Goal: Obtain resource: Download file/media

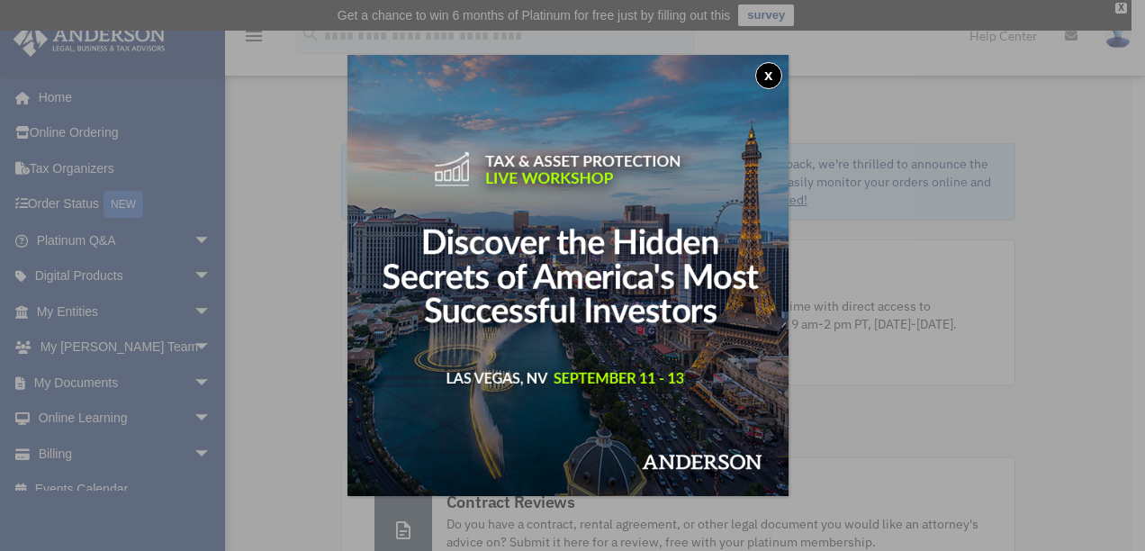
click at [768, 80] on button "x" at bounding box center [768, 75] width 27 height 27
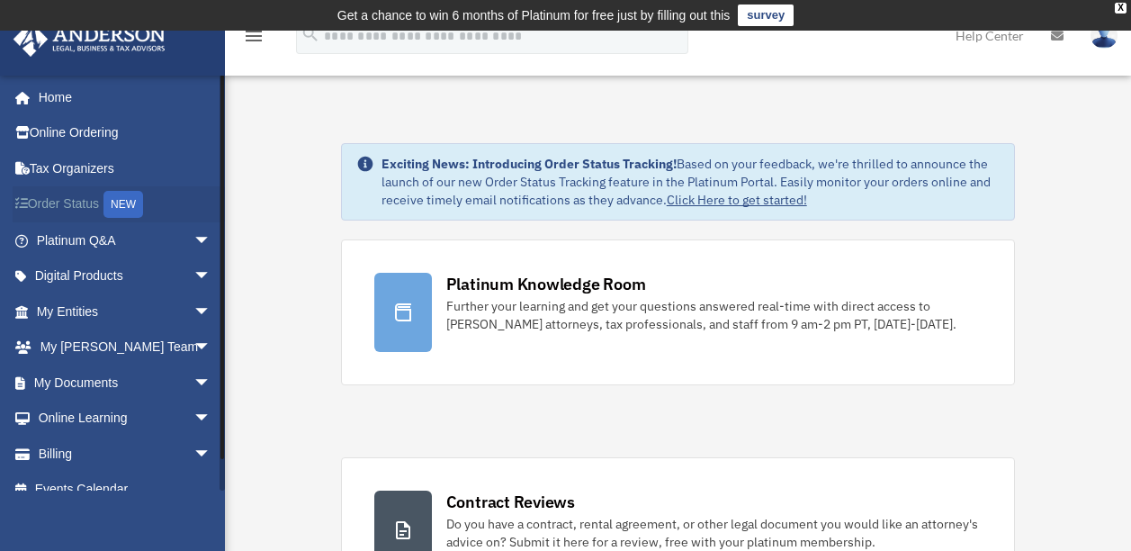
click at [73, 201] on link "Order Status NEW" at bounding box center [126, 204] width 226 height 37
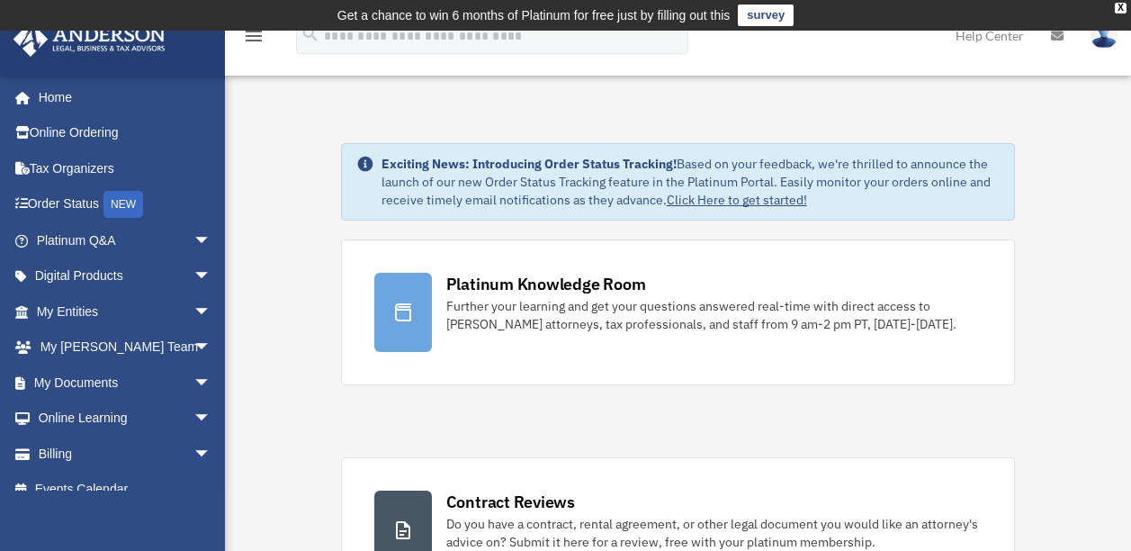
scroll to position [33, 0]
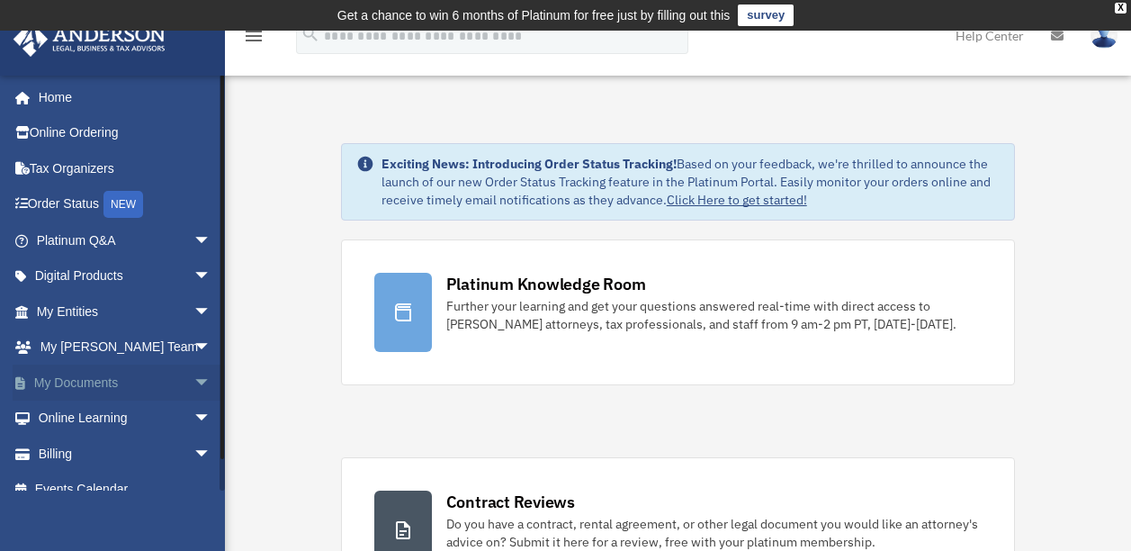
click at [193, 379] on span "arrow_drop_down" at bounding box center [211, 382] width 36 height 37
click at [85, 413] on link "Box" at bounding box center [131, 418] width 213 height 36
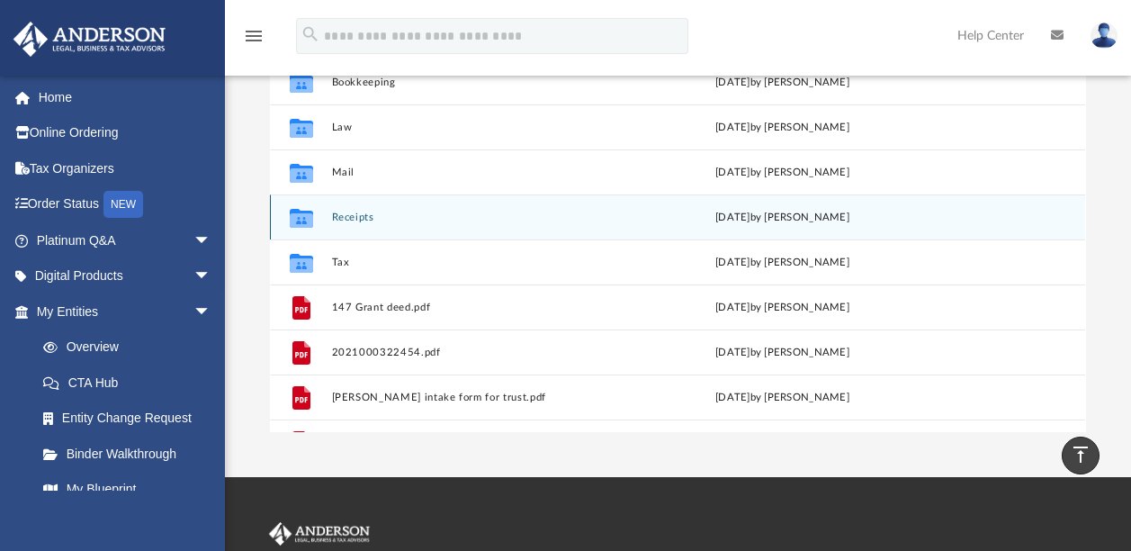
click at [357, 214] on button "Receipts" at bounding box center [479, 217] width 295 height 12
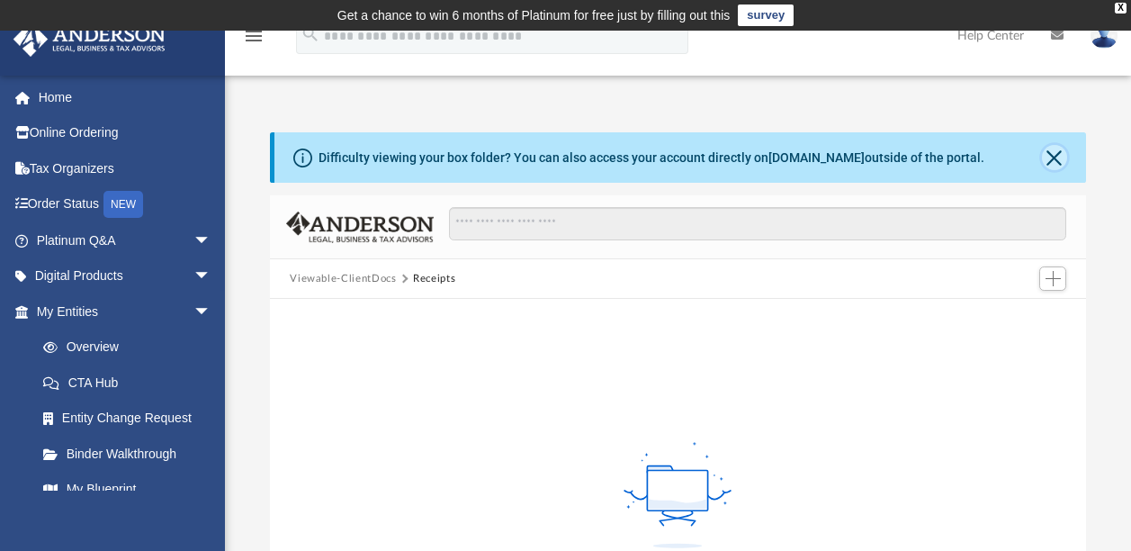
click at [1063, 156] on button "Close" at bounding box center [1054, 157] width 25 height 25
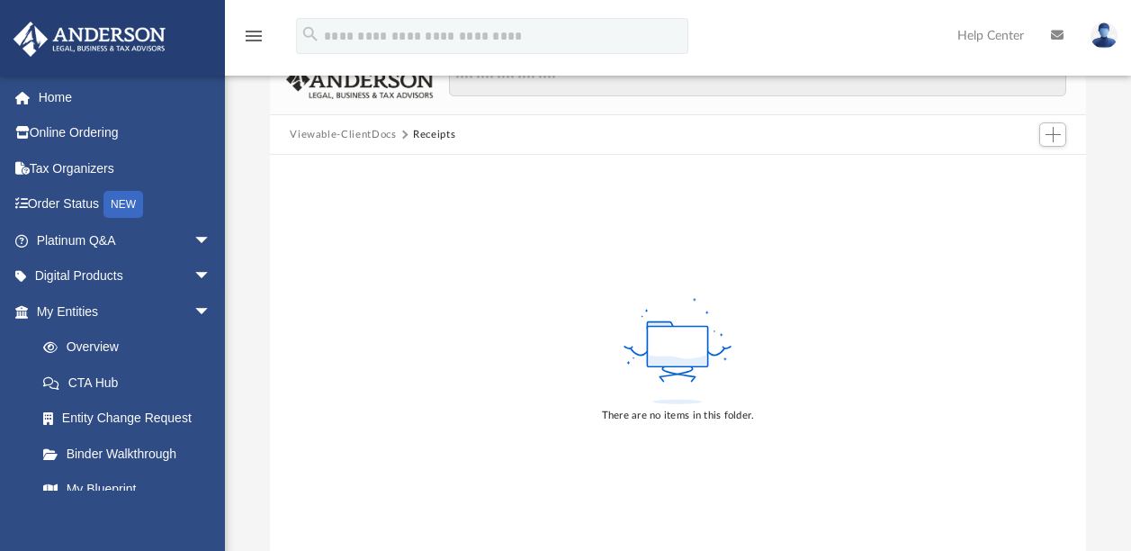
scroll to position [87, 0]
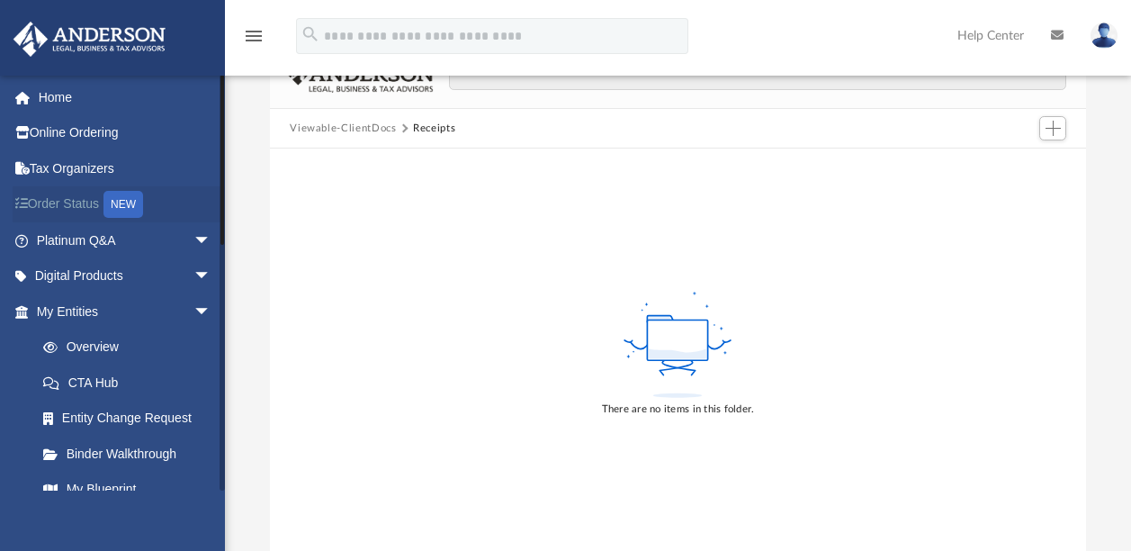
click at [133, 204] on div "NEW" at bounding box center [123, 204] width 40 height 27
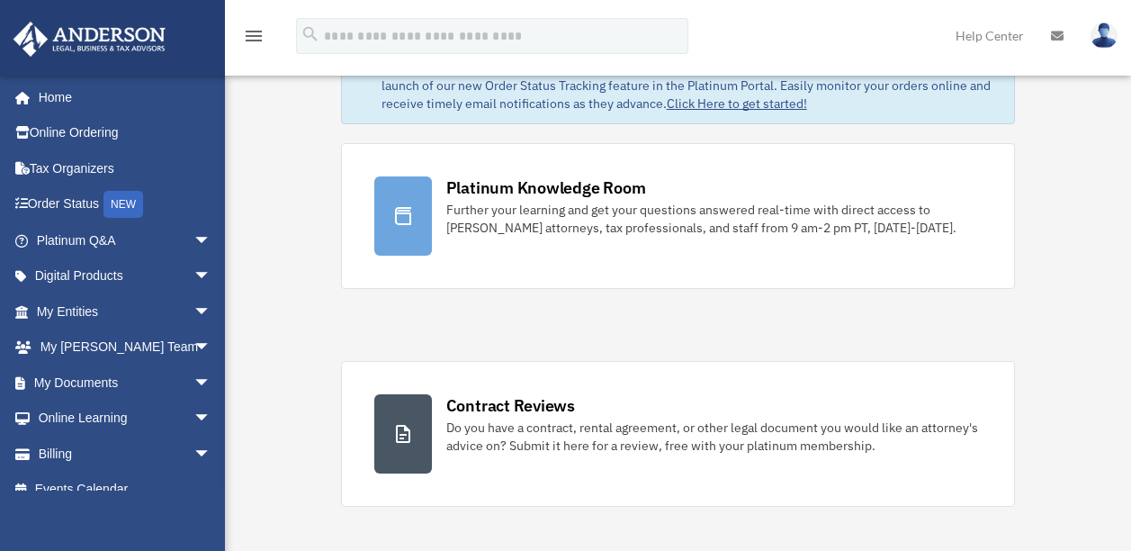
scroll to position [144, 0]
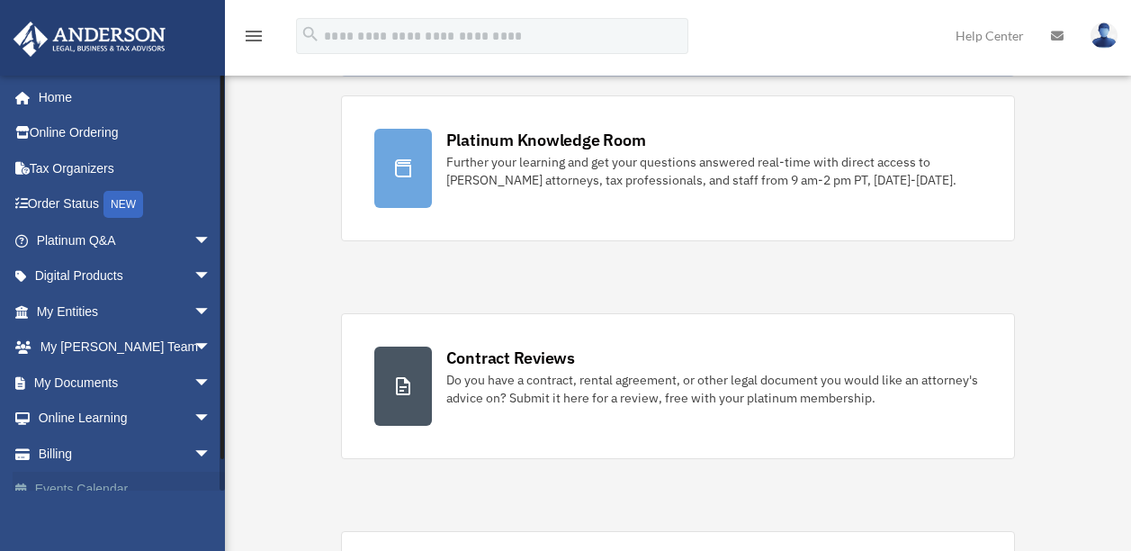
click at [168, 484] on link "Events Calendar" at bounding box center [126, 490] width 226 height 36
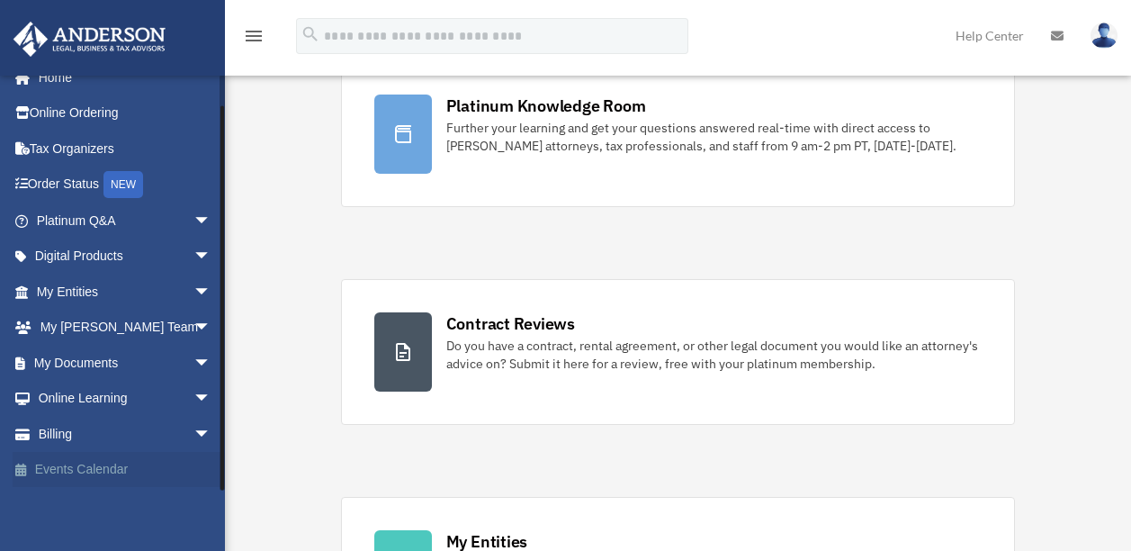
scroll to position [180, 0]
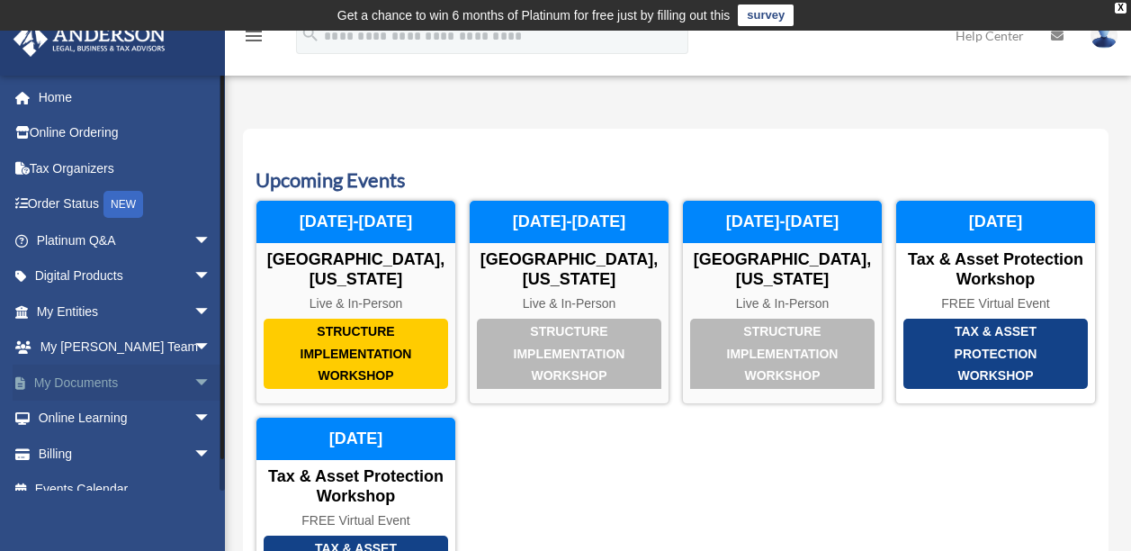
click at [193, 382] on span "arrow_drop_down" at bounding box center [211, 382] width 36 height 37
click at [193, 382] on span "arrow_drop_up" at bounding box center [211, 382] width 36 height 37
click at [193, 382] on span "arrow_drop_down" at bounding box center [211, 382] width 36 height 37
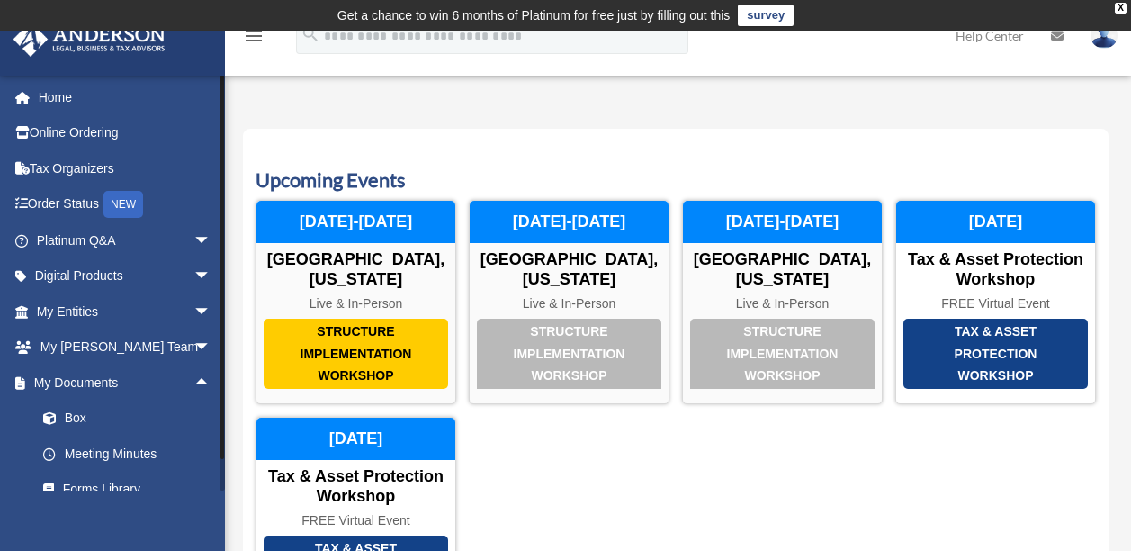
scroll to position [21, 0]
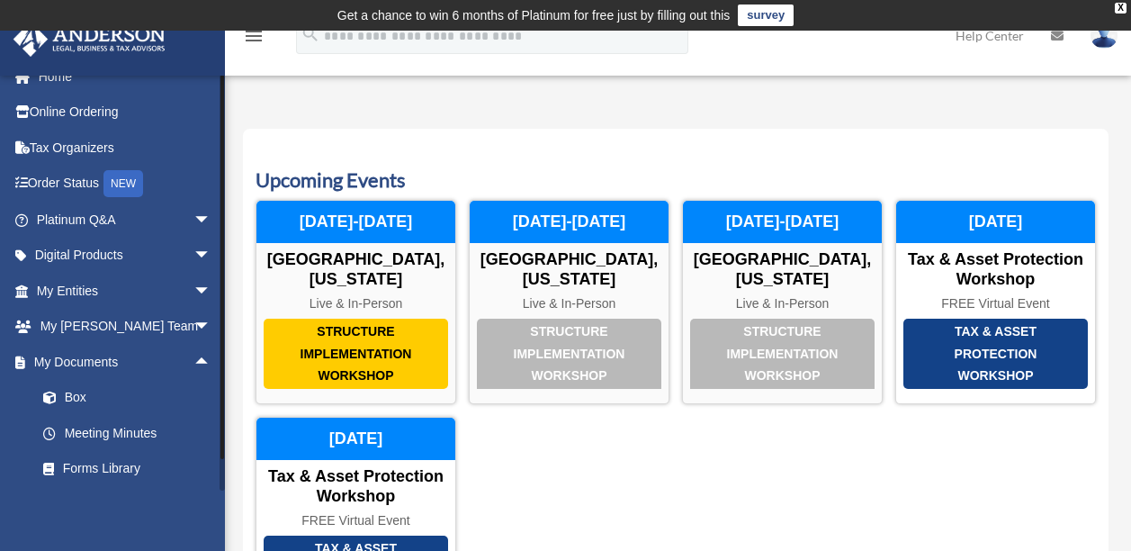
click at [224, 382] on div at bounding box center [222, 283] width 5 height 416
click at [74, 400] on link "Box" at bounding box center [131, 398] width 213 height 36
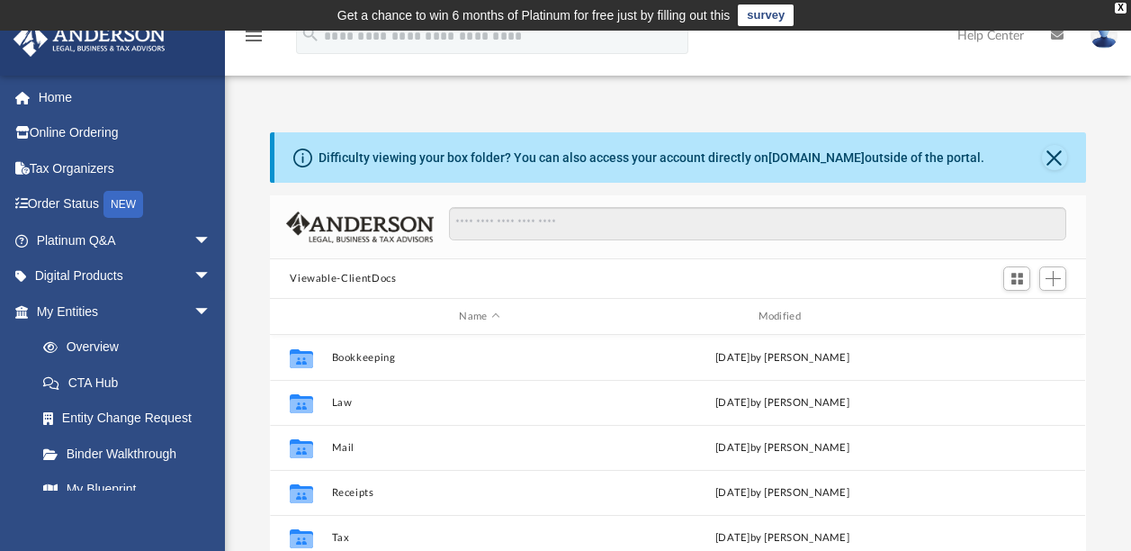
scroll to position [395, 802]
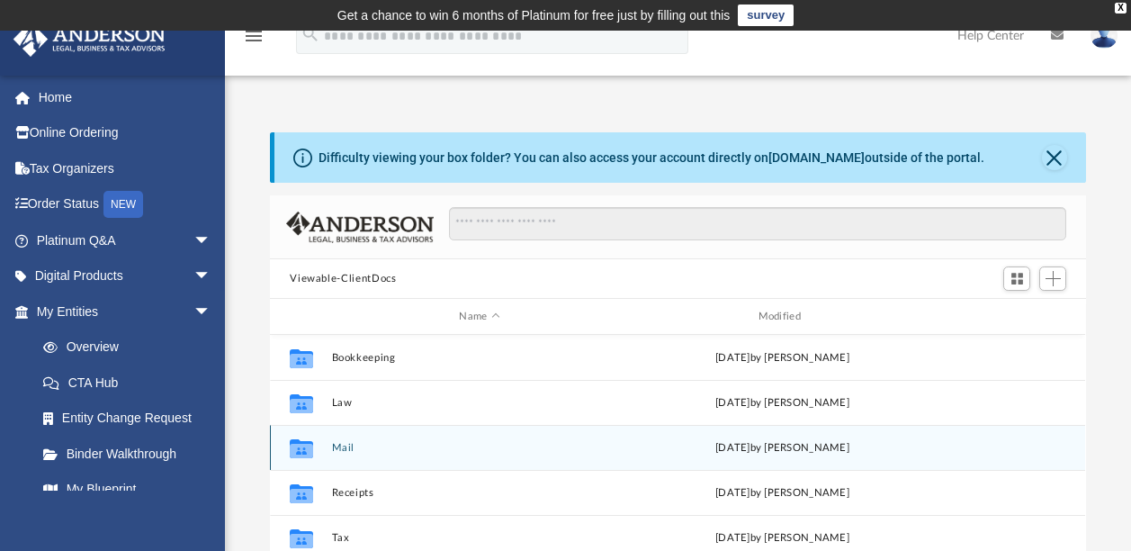
click at [387, 456] on div "Collaborated Folder Mail Sat May 31 2025 by Charles Rogler" at bounding box center [677, 447] width 815 height 45
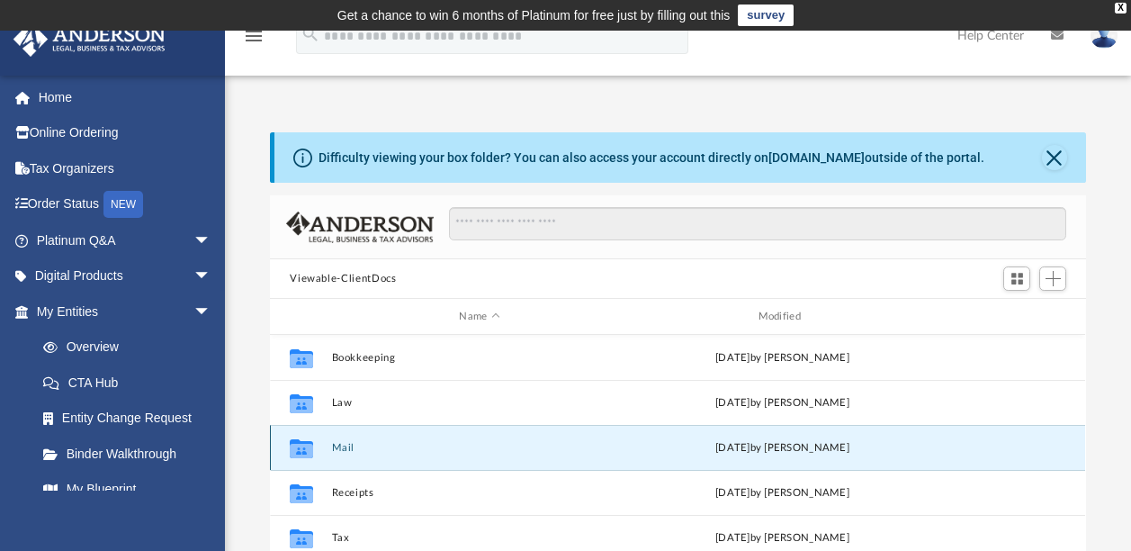
click at [399, 432] on div "Collaborated Folder Mail Sat May 31 2025 by Charles Rogler" at bounding box center [677, 447] width 815 height 45
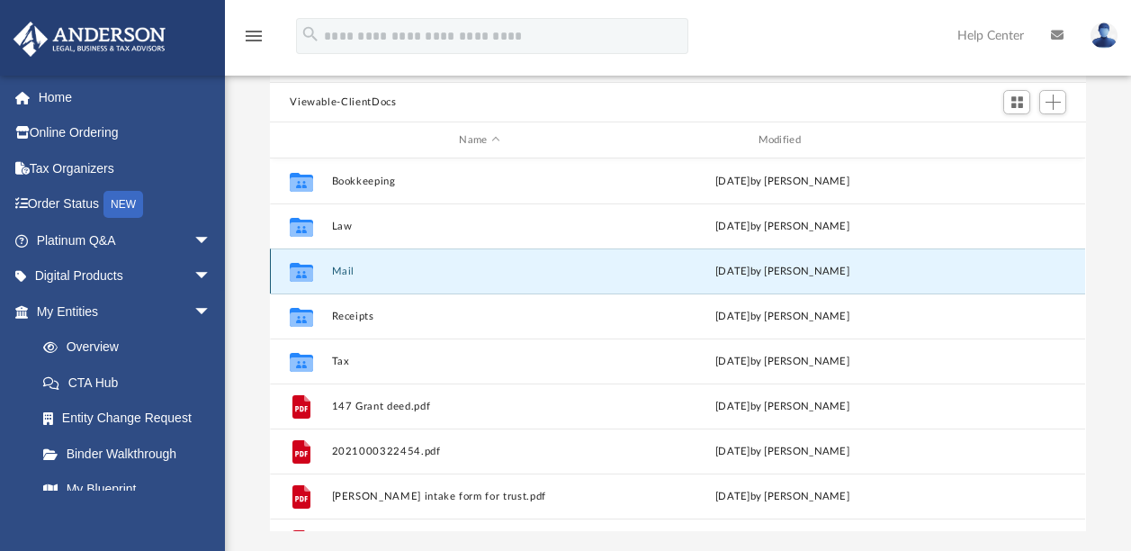
scroll to position [177, 0]
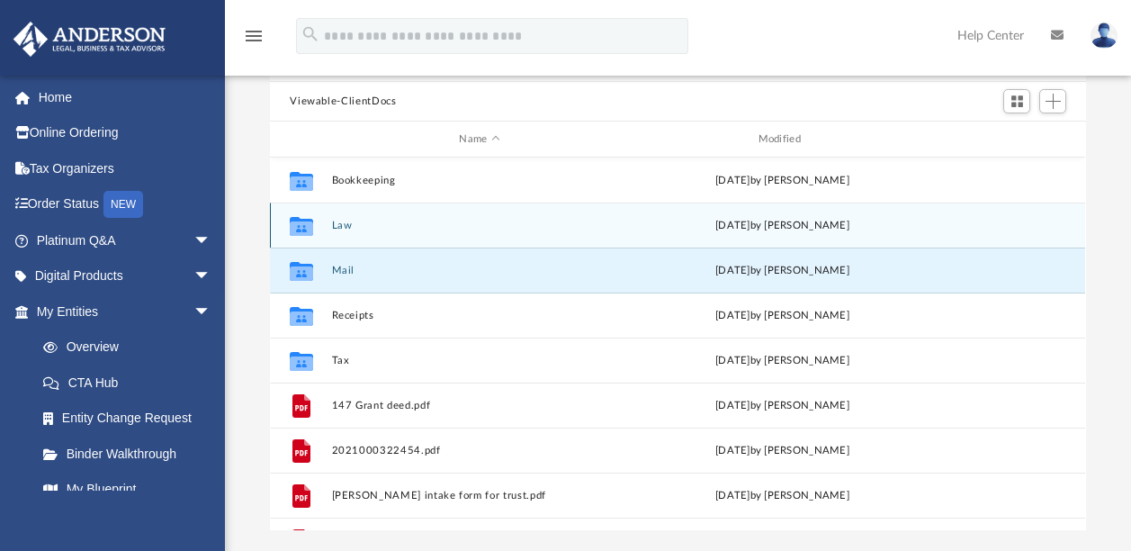
click at [454, 218] on div "Collaborated Folder Law [DATE] by [PERSON_NAME]" at bounding box center [677, 224] width 815 height 45
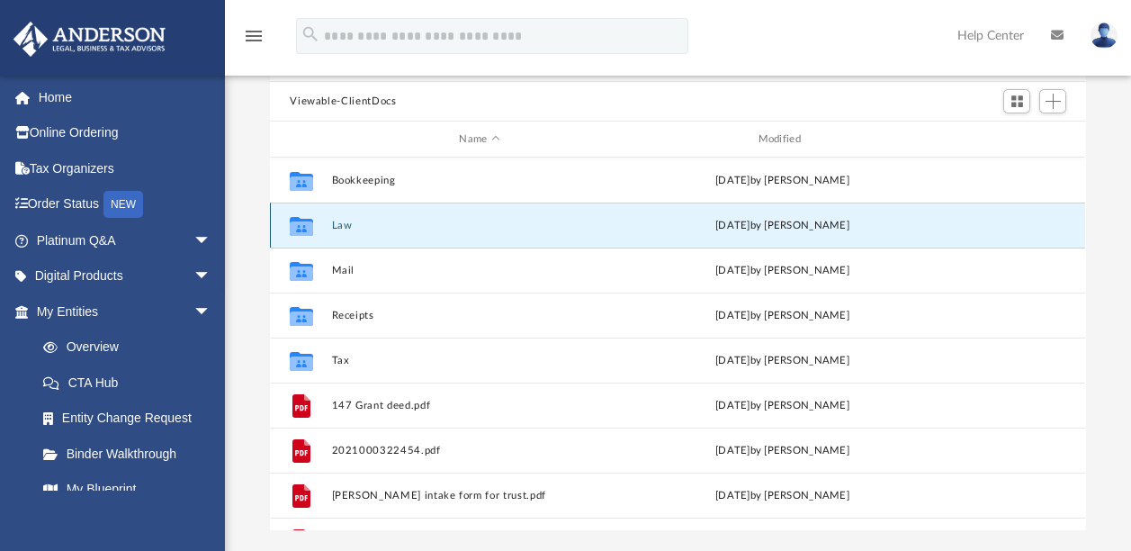
click at [454, 218] on div "Collaborated Folder Law [DATE] by [PERSON_NAME]" at bounding box center [677, 224] width 815 height 45
click at [292, 222] on icon "grid" at bounding box center [301, 227] width 23 height 14
click at [307, 225] on icon "grid" at bounding box center [301, 227] width 23 height 14
click at [343, 222] on button "Law" at bounding box center [479, 226] width 295 height 12
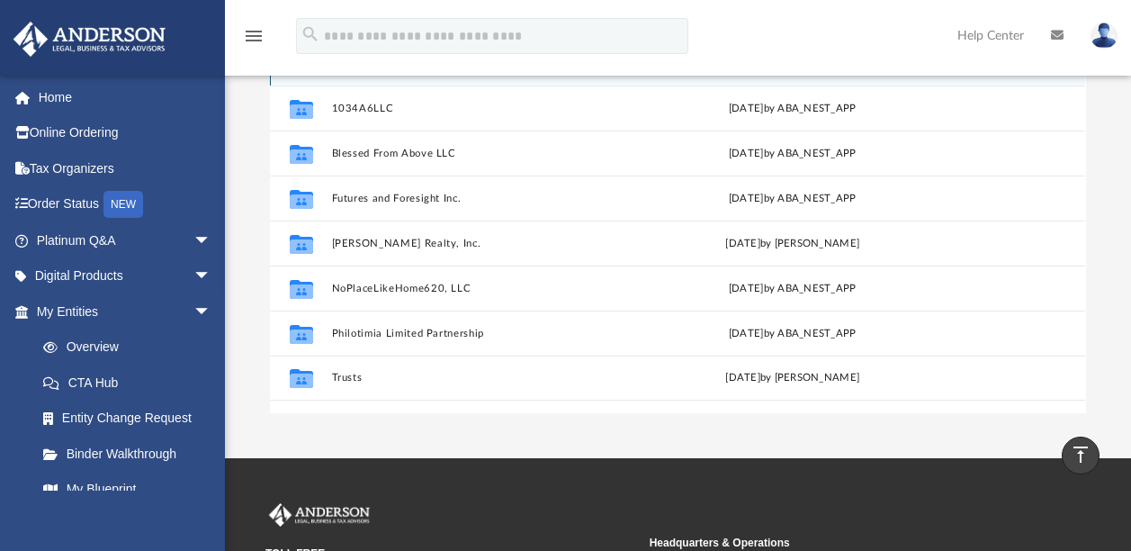
scroll to position [296, 0]
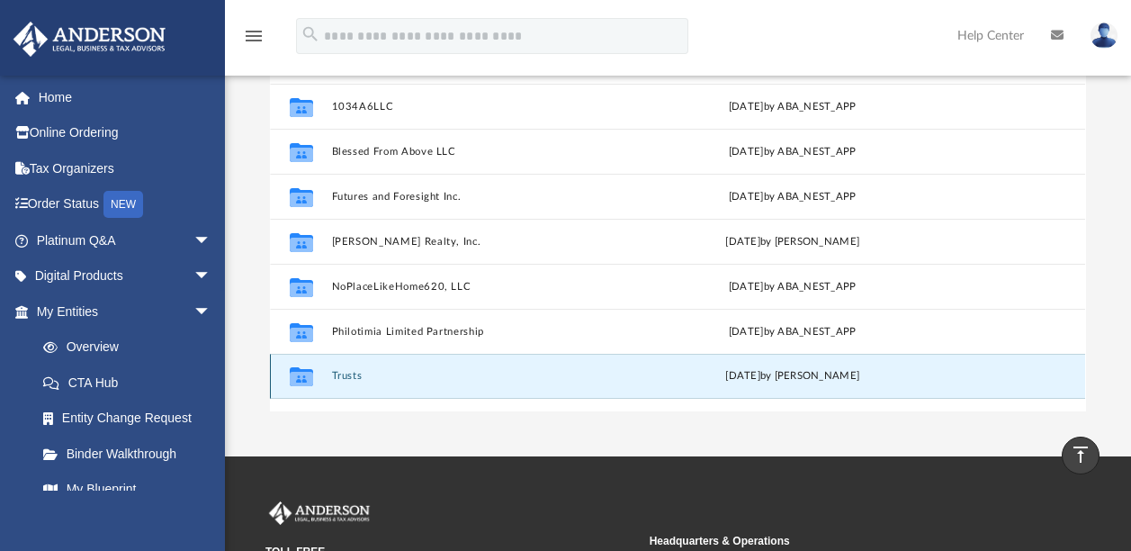
click at [342, 375] on button "Trusts" at bounding box center [483, 376] width 302 height 12
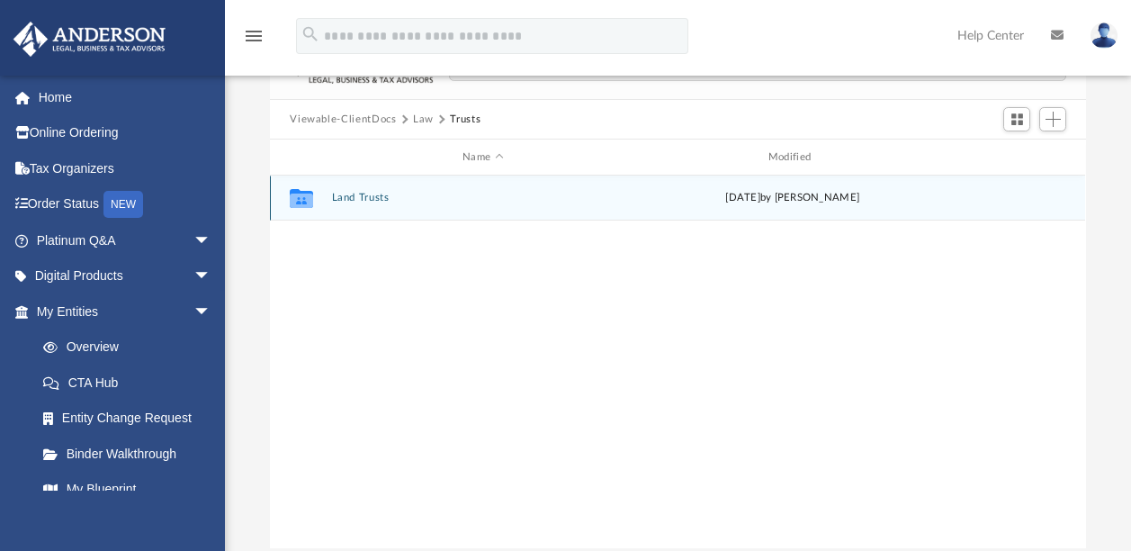
scroll to position [136, 0]
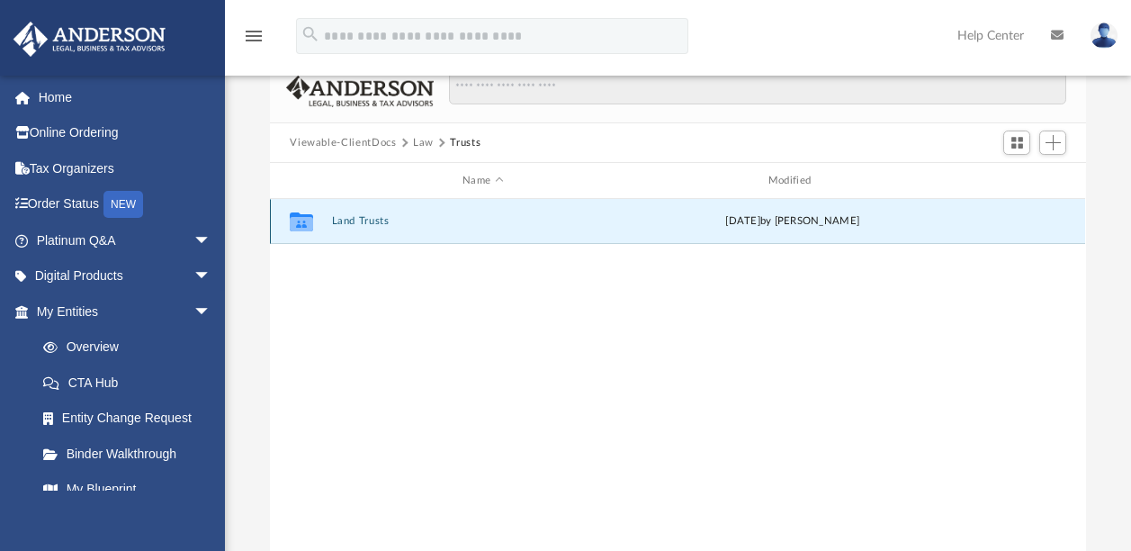
click at [368, 222] on button "Land Trusts" at bounding box center [483, 221] width 302 height 12
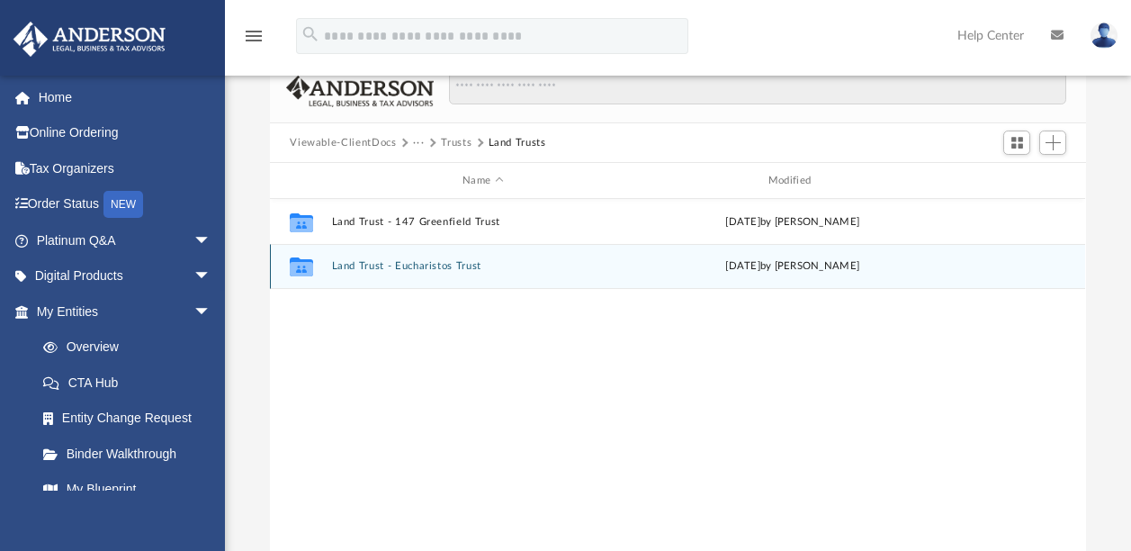
click at [350, 268] on button "Land Trust - Eucharistos Trust" at bounding box center [483, 266] width 302 height 12
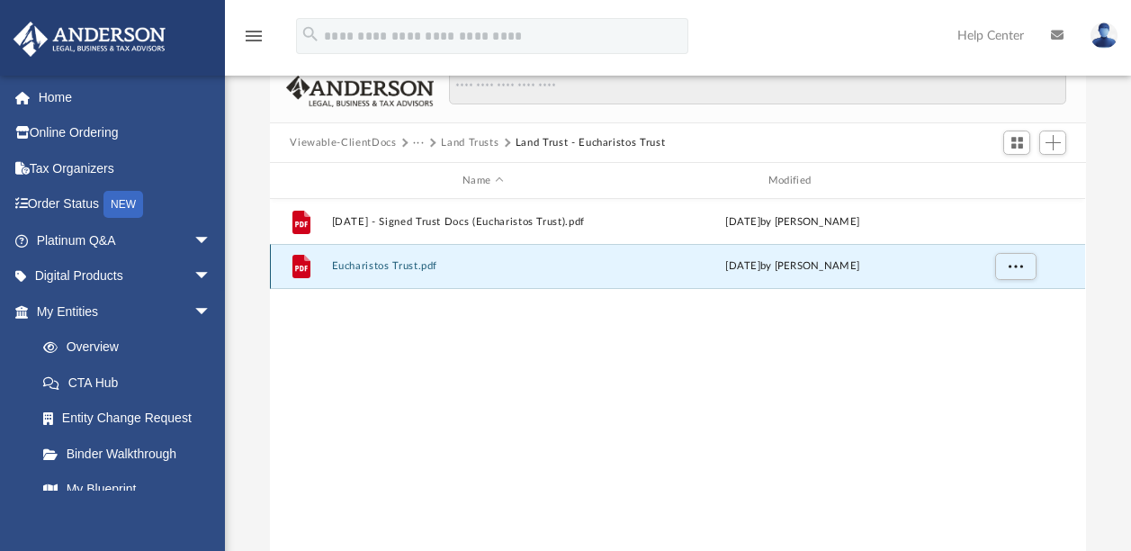
click at [350, 268] on button "Eucharistos Trust.pdf" at bounding box center [483, 266] width 302 height 12
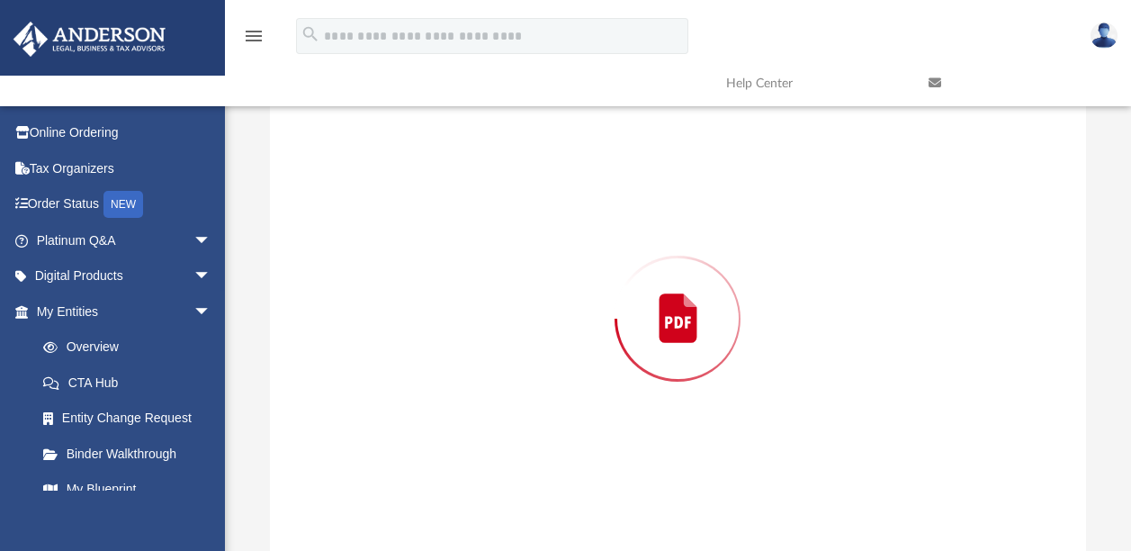
click at [350, 268] on div "Preview" at bounding box center [677, 318] width 815 height 464
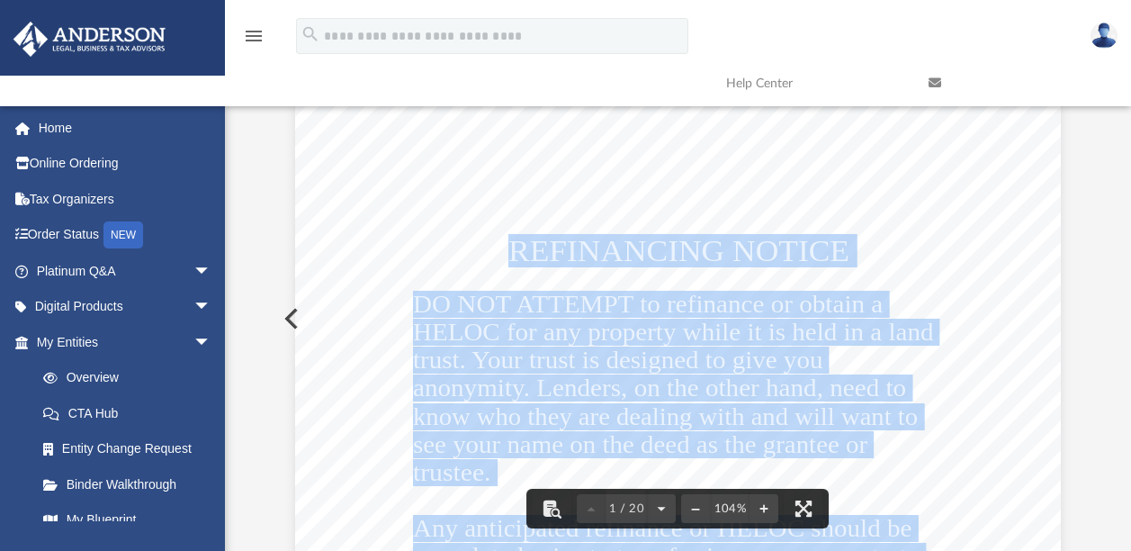
click at [286, 318] on button "Preview" at bounding box center [290, 318] width 40 height 50
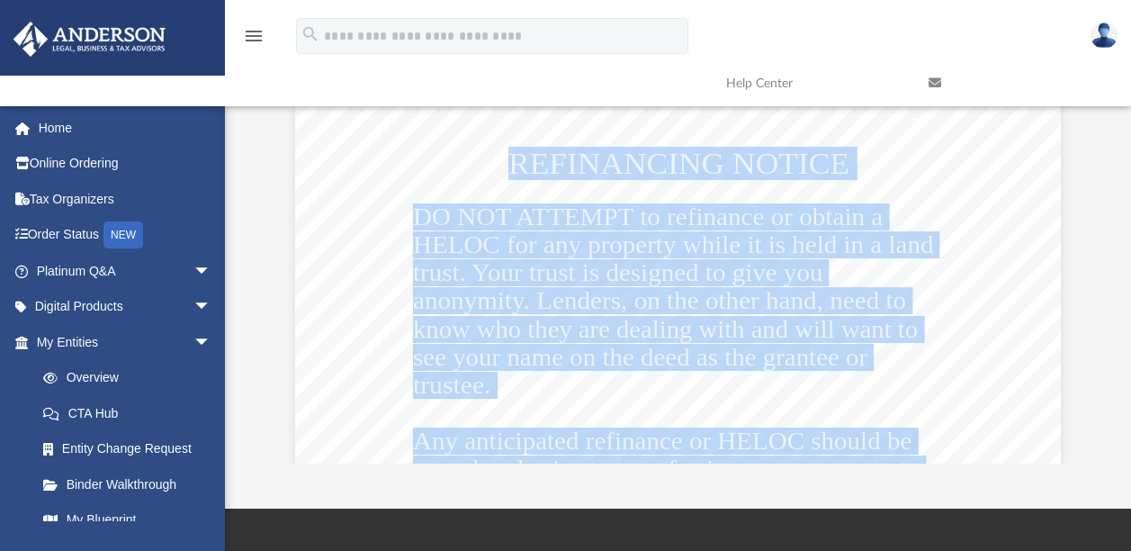
scroll to position [253, 0]
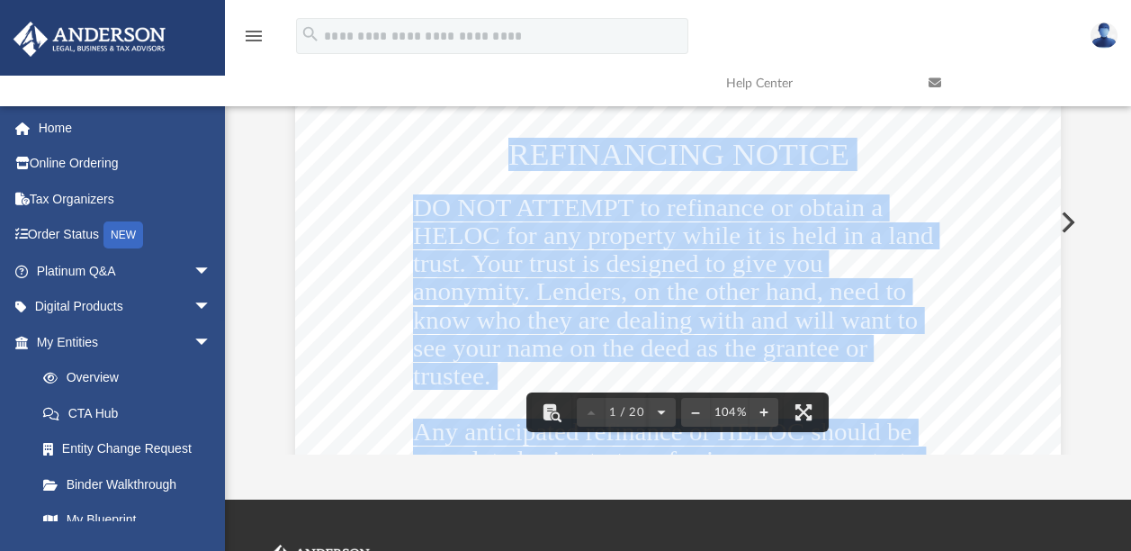
click at [1068, 219] on button "Preview" at bounding box center [1067, 222] width 40 height 50
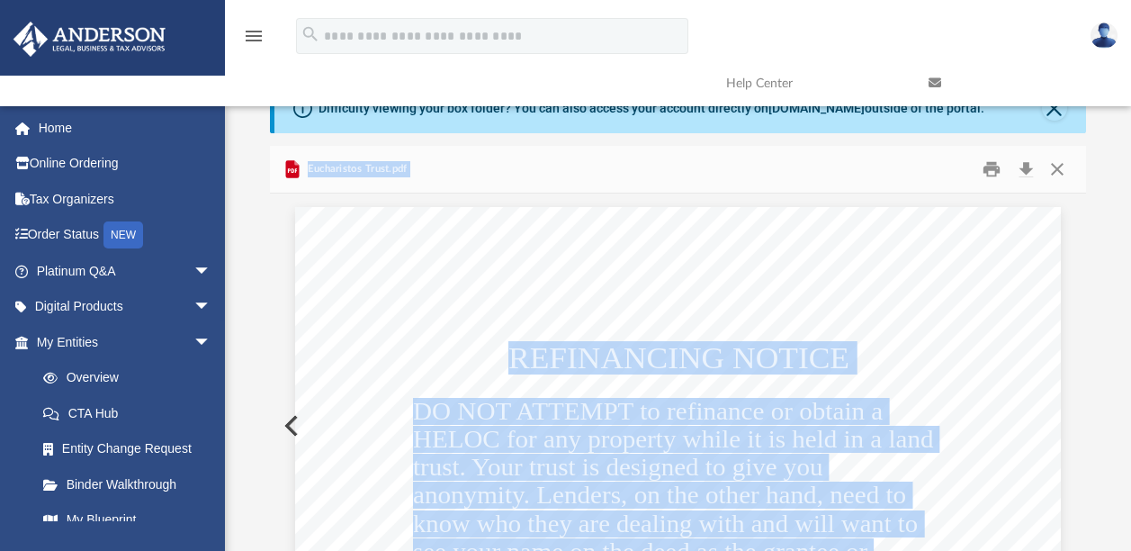
scroll to position [0, 0]
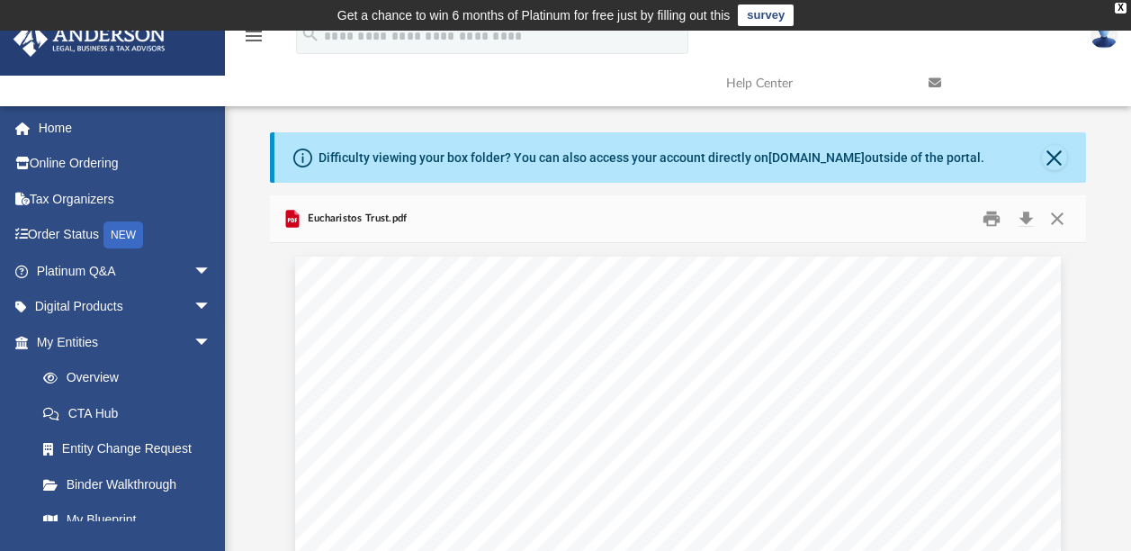
click at [291, 218] on icon "Preview" at bounding box center [292, 219] width 13 height 18
drag, startPoint x: 291, startPoint y: 218, endPoint x: 501, endPoint y: 238, distance: 211.5
click at [501, 238] on div "Eucharistos Trust.pdf" at bounding box center [677, 219] width 815 height 48
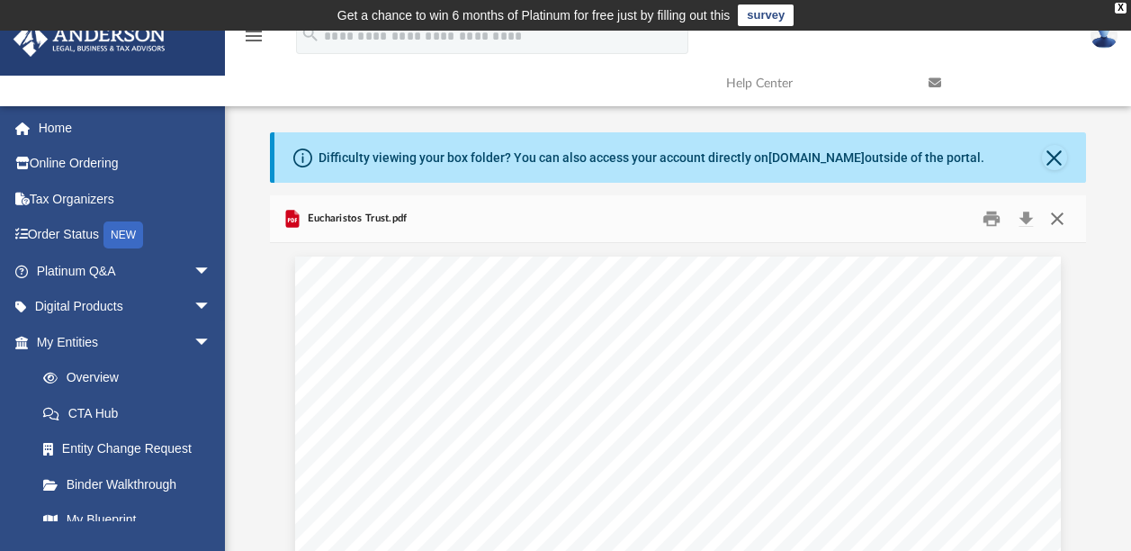
click at [1056, 213] on button "Close" at bounding box center [1057, 219] width 32 height 28
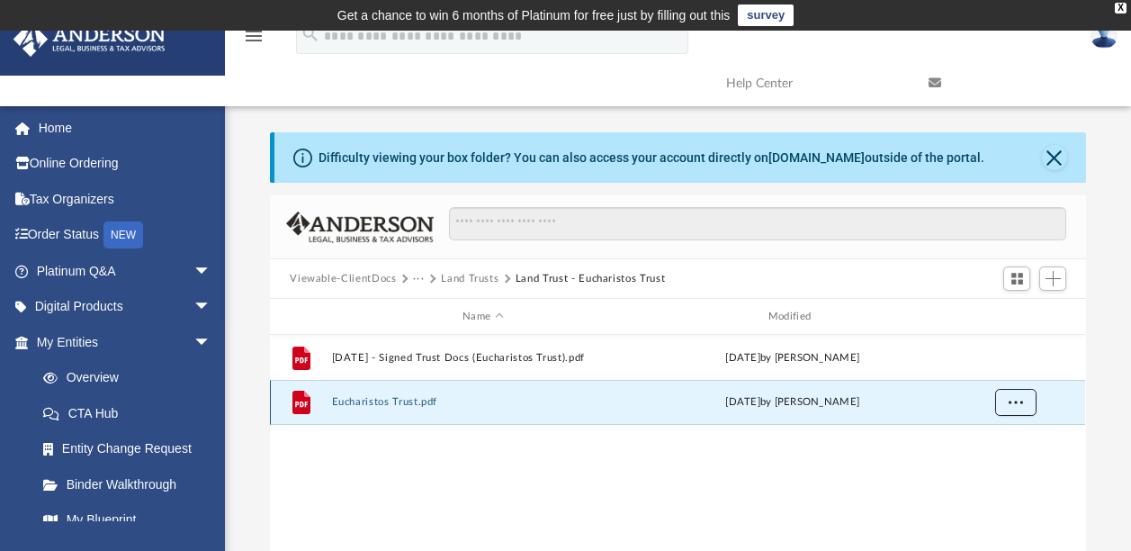
click at [1018, 401] on span "More options" at bounding box center [1016, 402] width 14 height 10
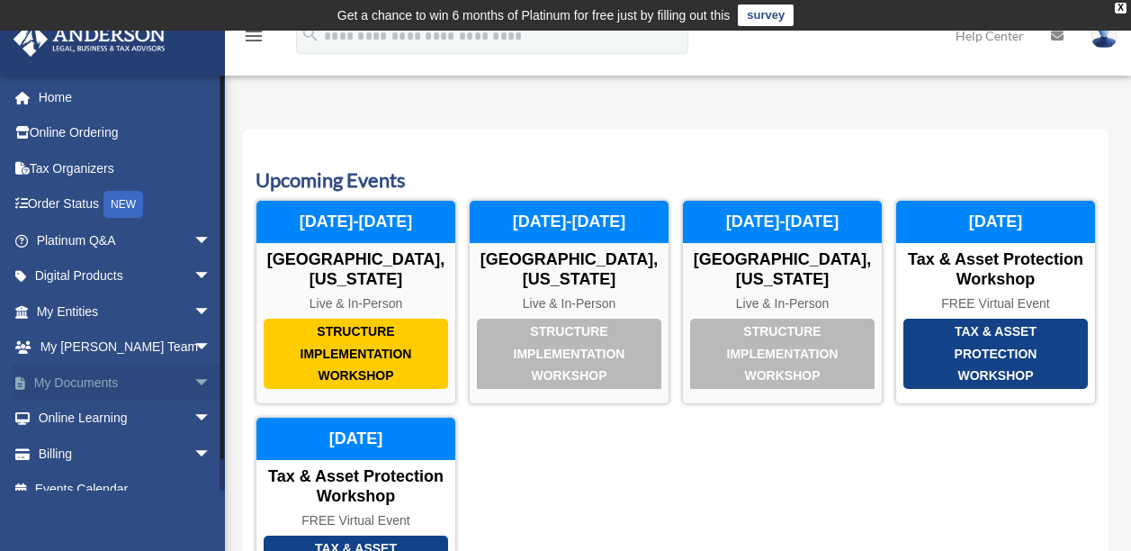
click at [193, 382] on span "arrow_drop_down" at bounding box center [211, 382] width 36 height 37
click at [79, 412] on link "Box" at bounding box center [131, 418] width 213 height 36
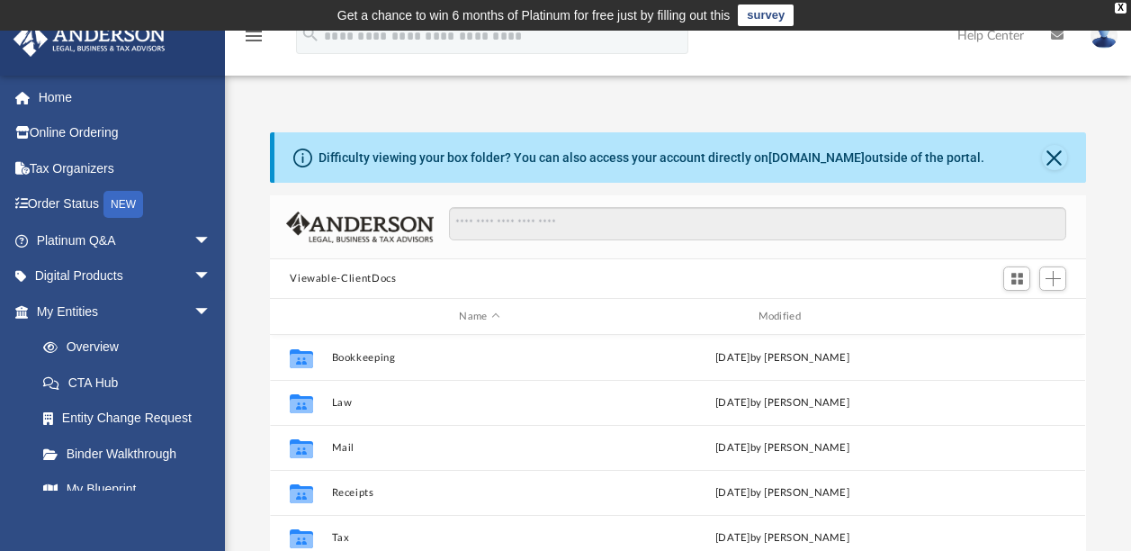
scroll to position [395, 802]
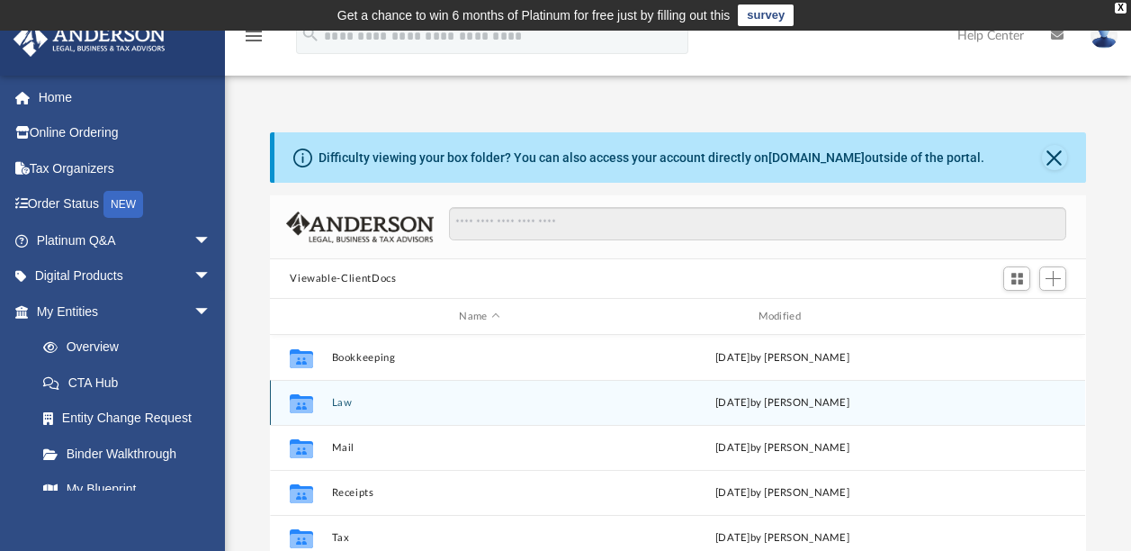
click at [343, 403] on button "Law" at bounding box center [479, 403] width 295 height 12
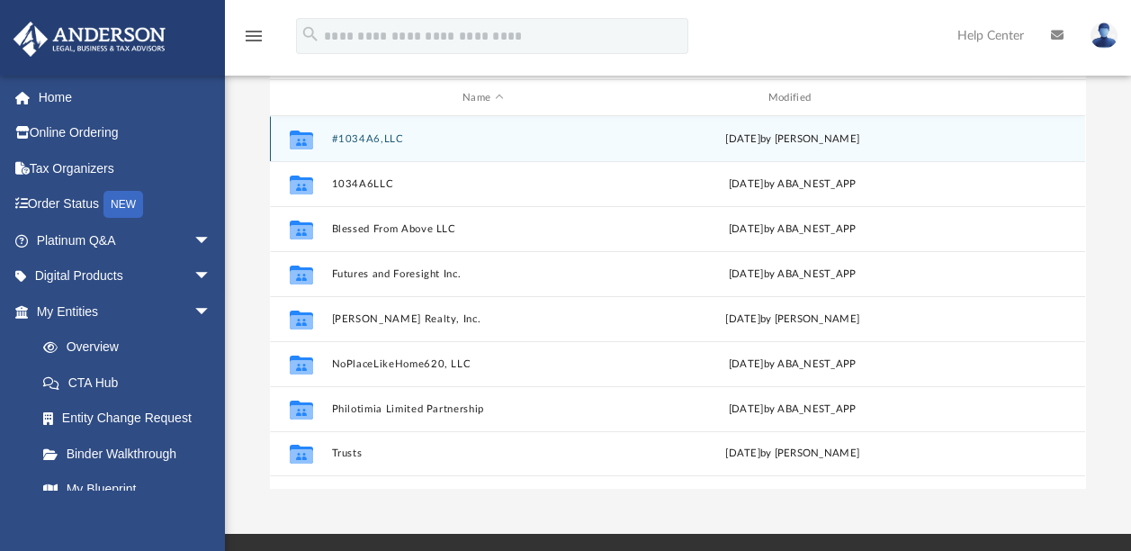
scroll to position [238, 0]
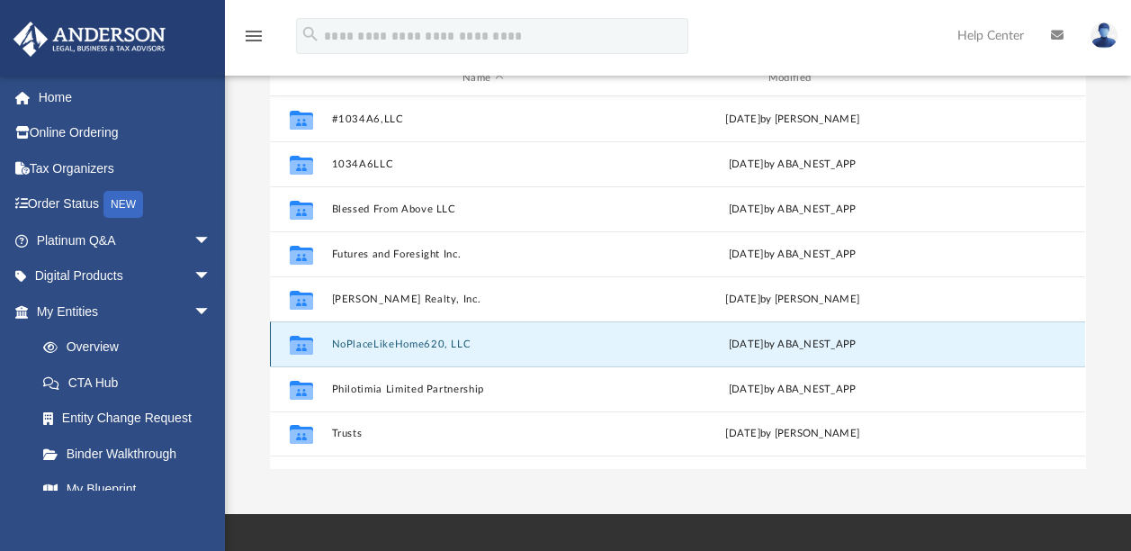
click at [424, 344] on button "NoPlaceLikeHome620, LLC" at bounding box center [483, 344] width 302 height 12
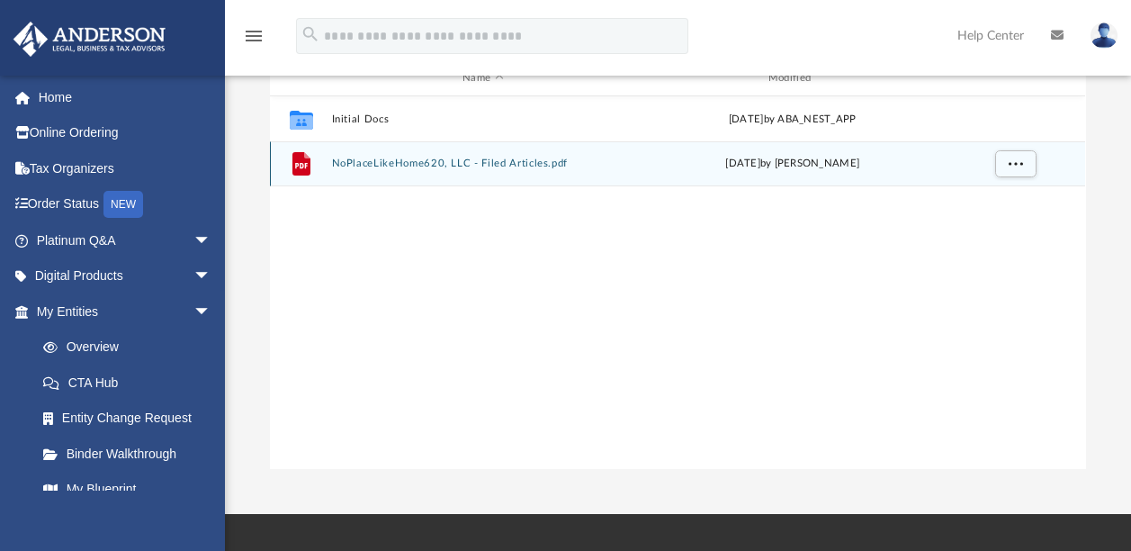
click at [362, 160] on button "NoPlaceLikeHome620, LLC - Filed Articles.pdf" at bounding box center [483, 163] width 302 height 12
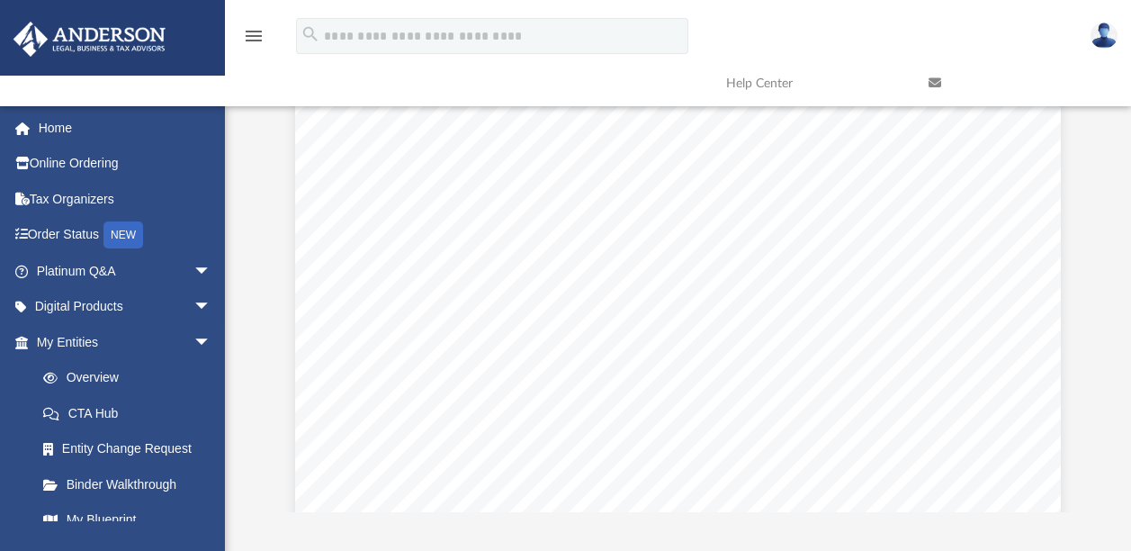
scroll to position [0, 0]
